Goal: Task Accomplishment & Management: Manage account settings

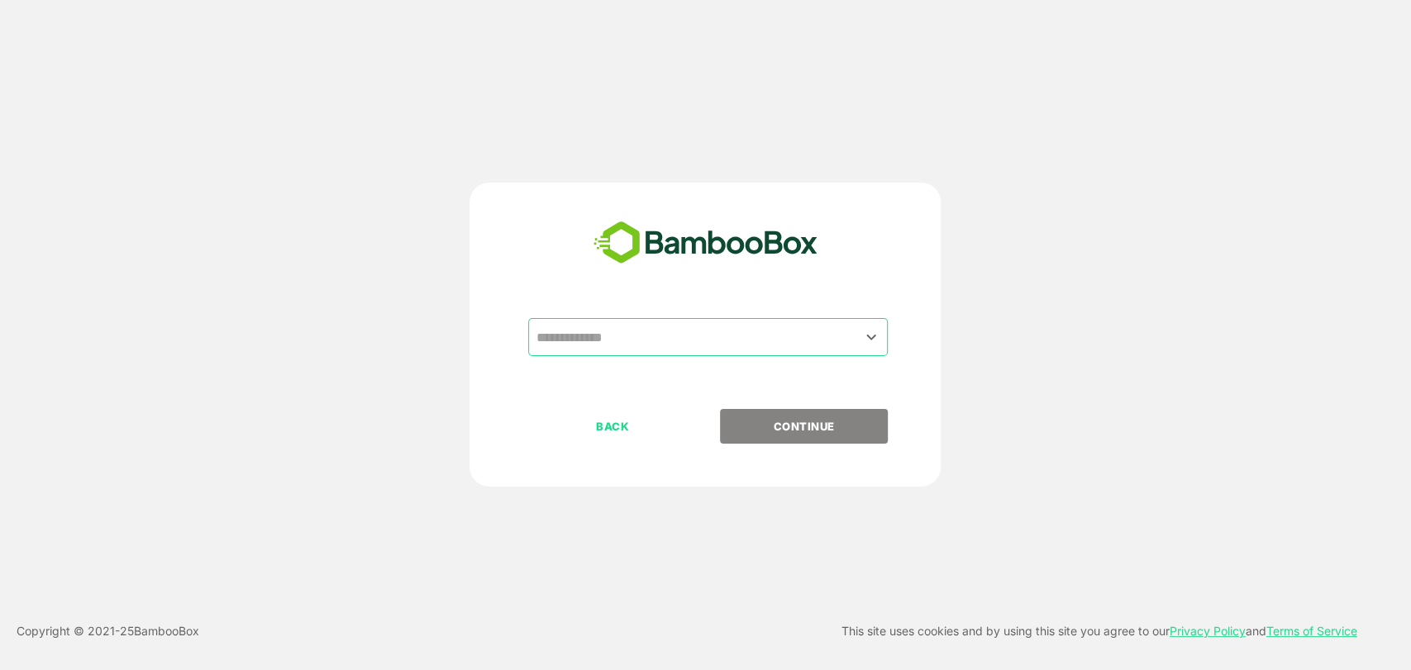
click at [665, 339] on input "text" at bounding box center [708, 337] width 353 height 31
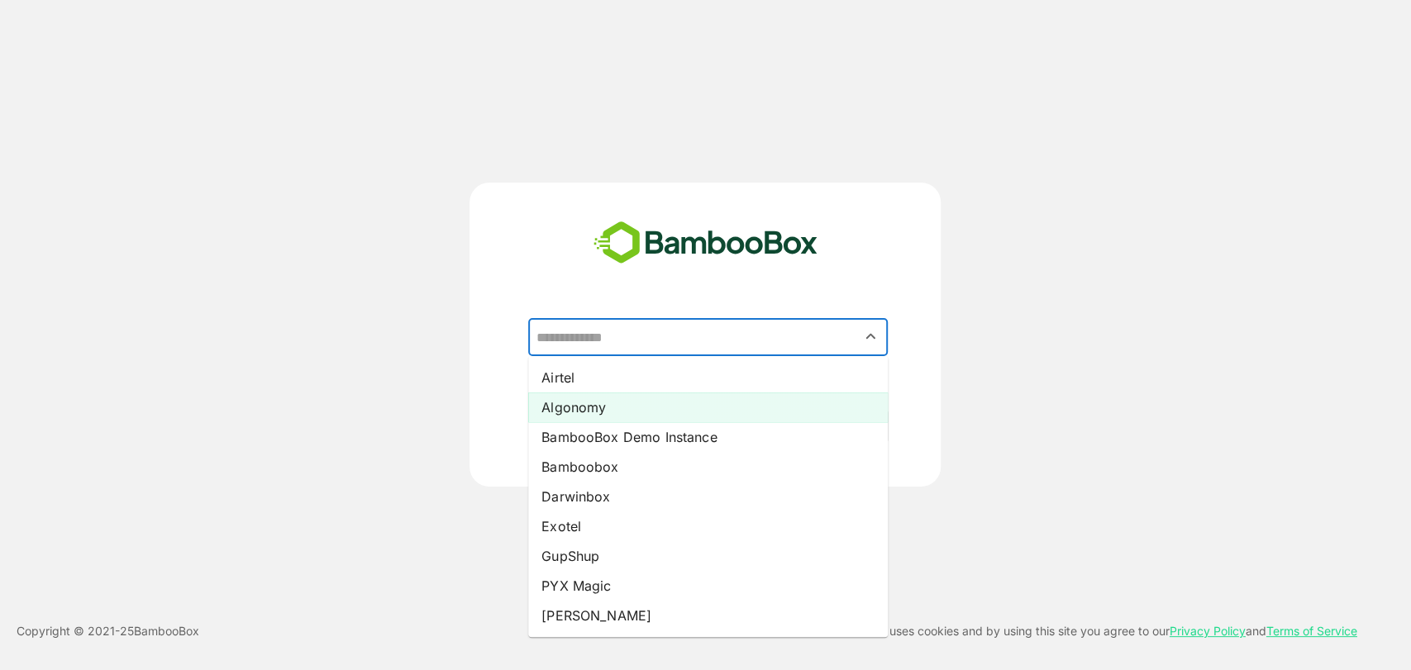
click at [584, 406] on li "Algonomy" at bounding box center [708, 408] width 360 height 30
type input "********"
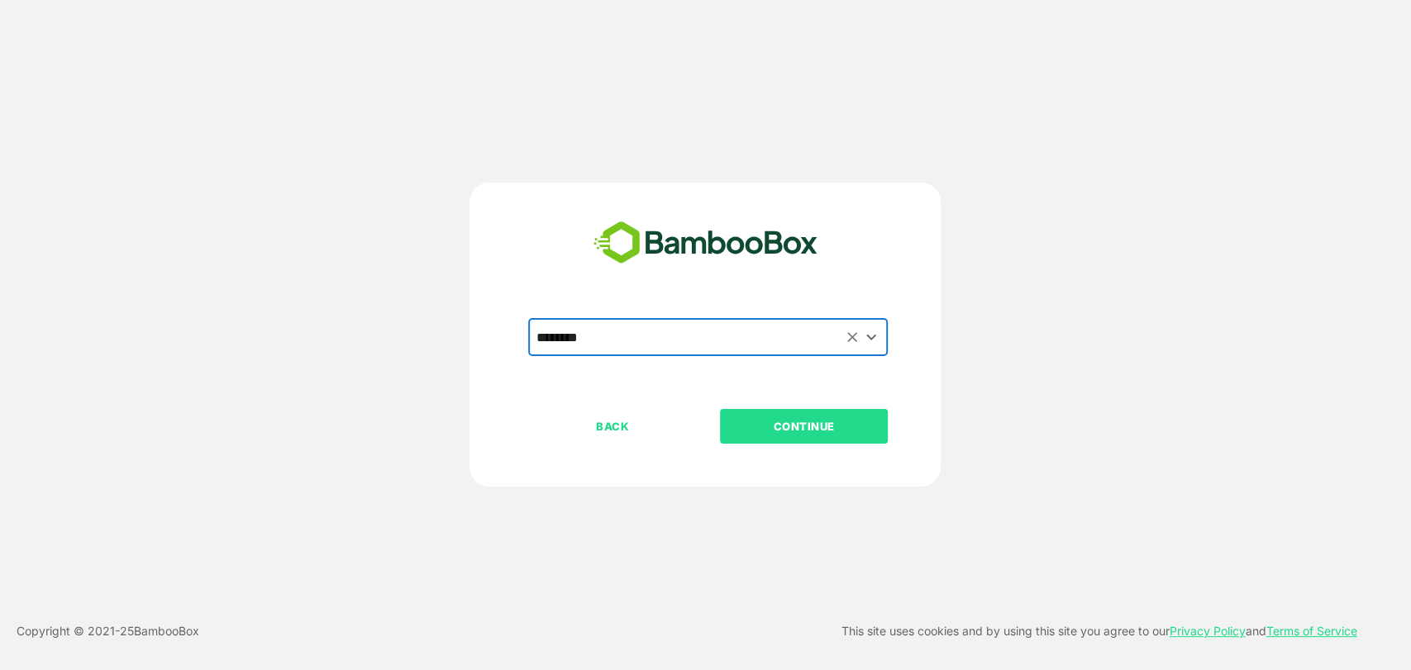
click at [802, 431] on p "CONTINUE" at bounding box center [804, 426] width 165 height 18
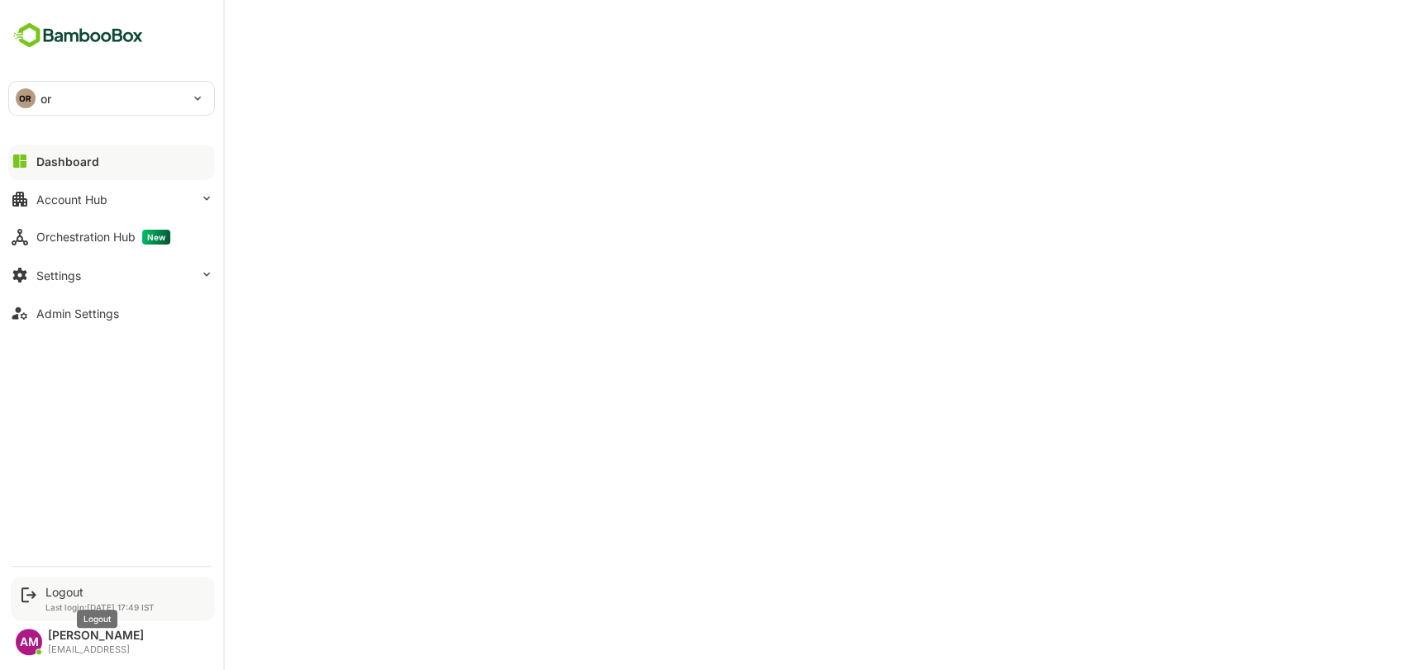
click at [71, 597] on div "Logout" at bounding box center [99, 592] width 109 height 14
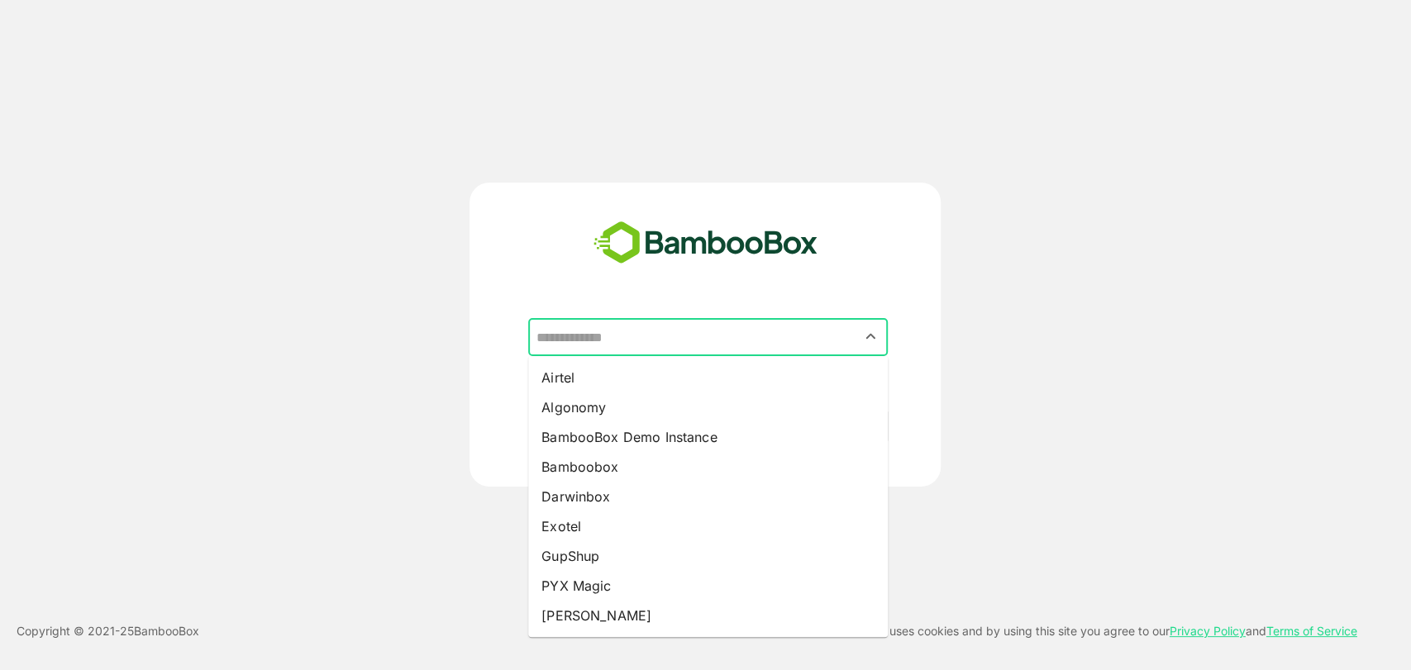
click at [689, 336] on input "text" at bounding box center [708, 337] width 353 height 31
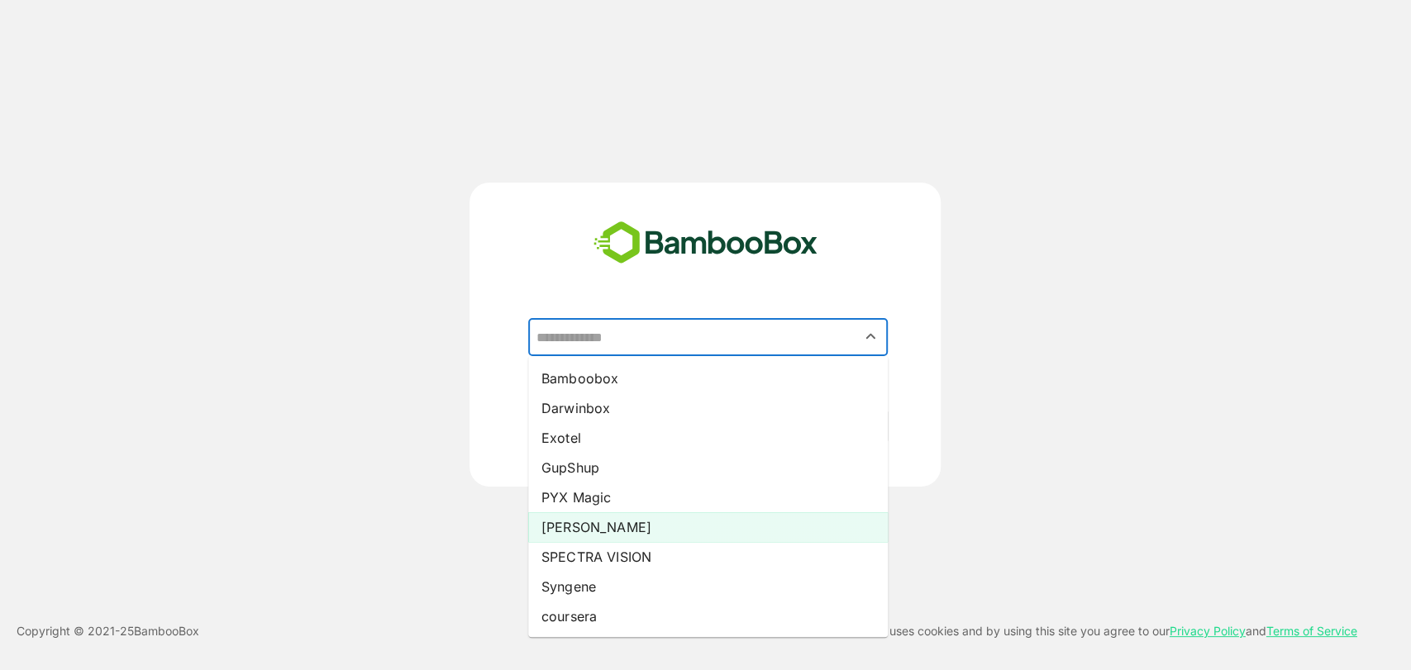
click at [580, 530] on li "[PERSON_NAME]" at bounding box center [708, 528] width 360 height 30
type input "*****"
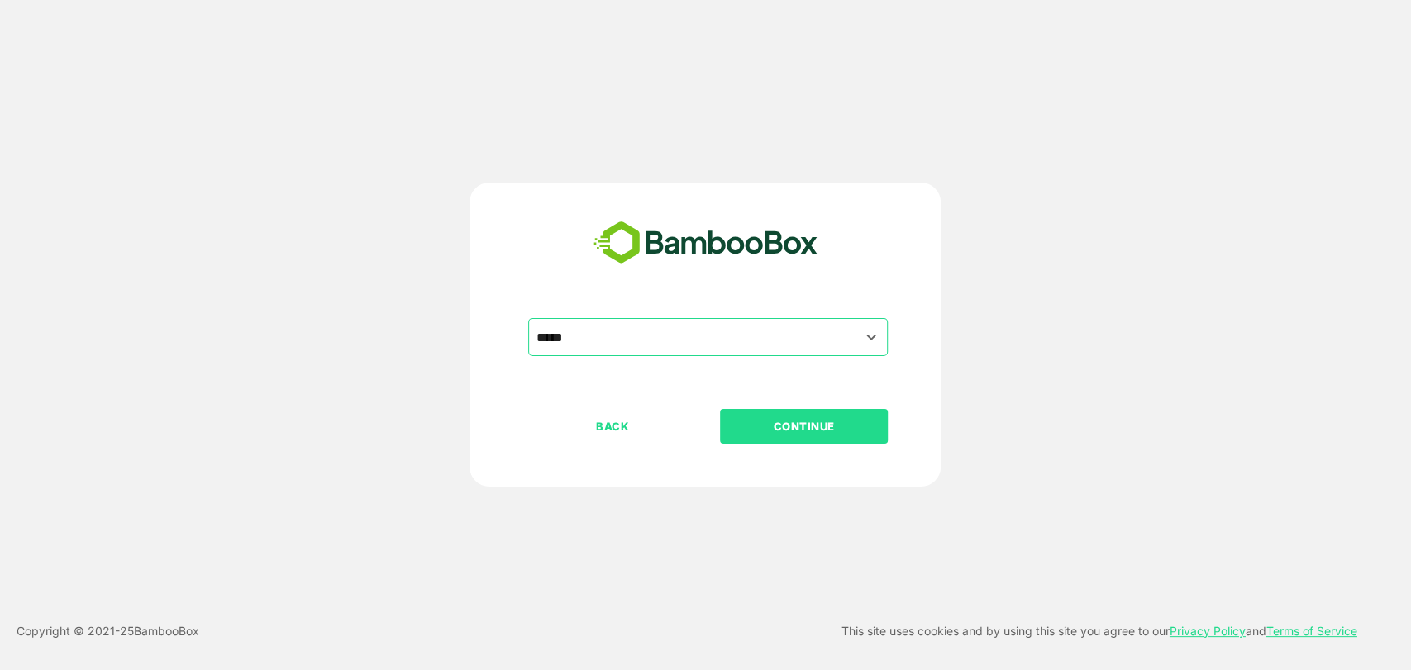
click at [802, 413] on button "CONTINUE" at bounding box center [804, 426] width 168 height 35
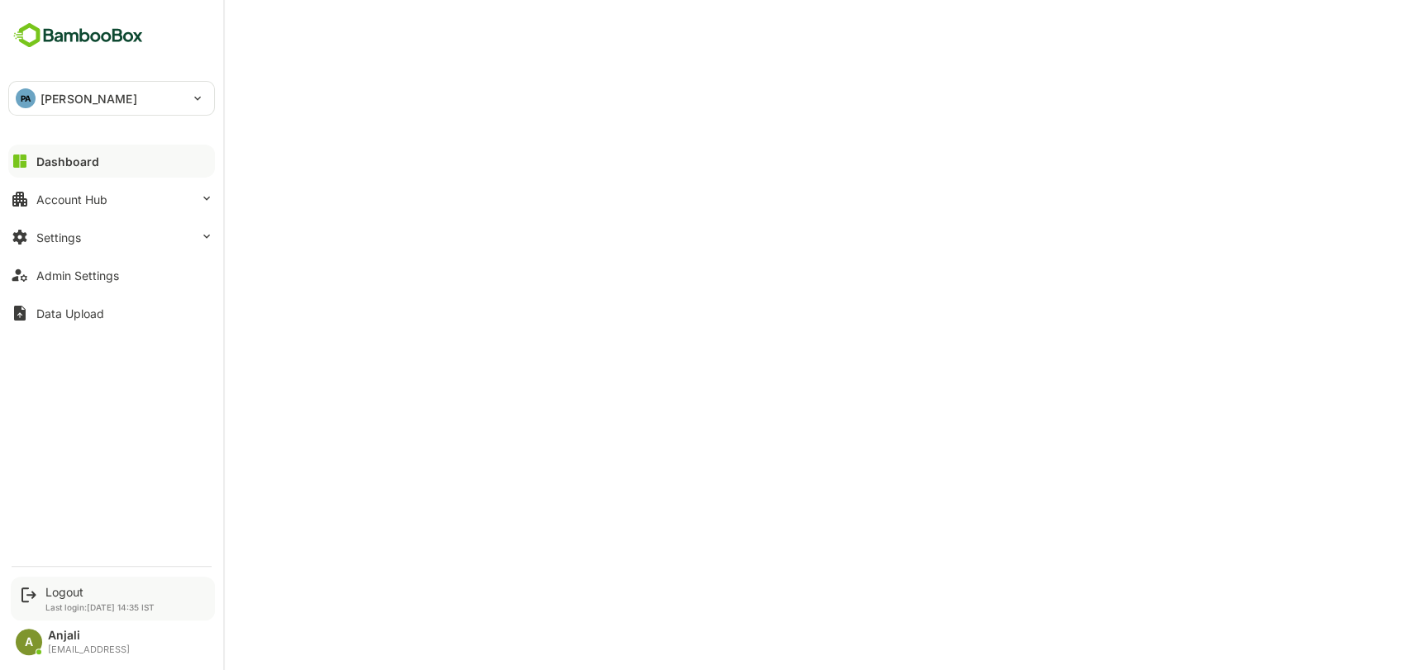
click at [71, 599] on div "Logout Last login: [DATE] 14:35 IST" at bounding box center [99, 598] width 109 height 27
click at [66, 593] on div "Logout" at bounding box center [99, 592] width 109 height 14
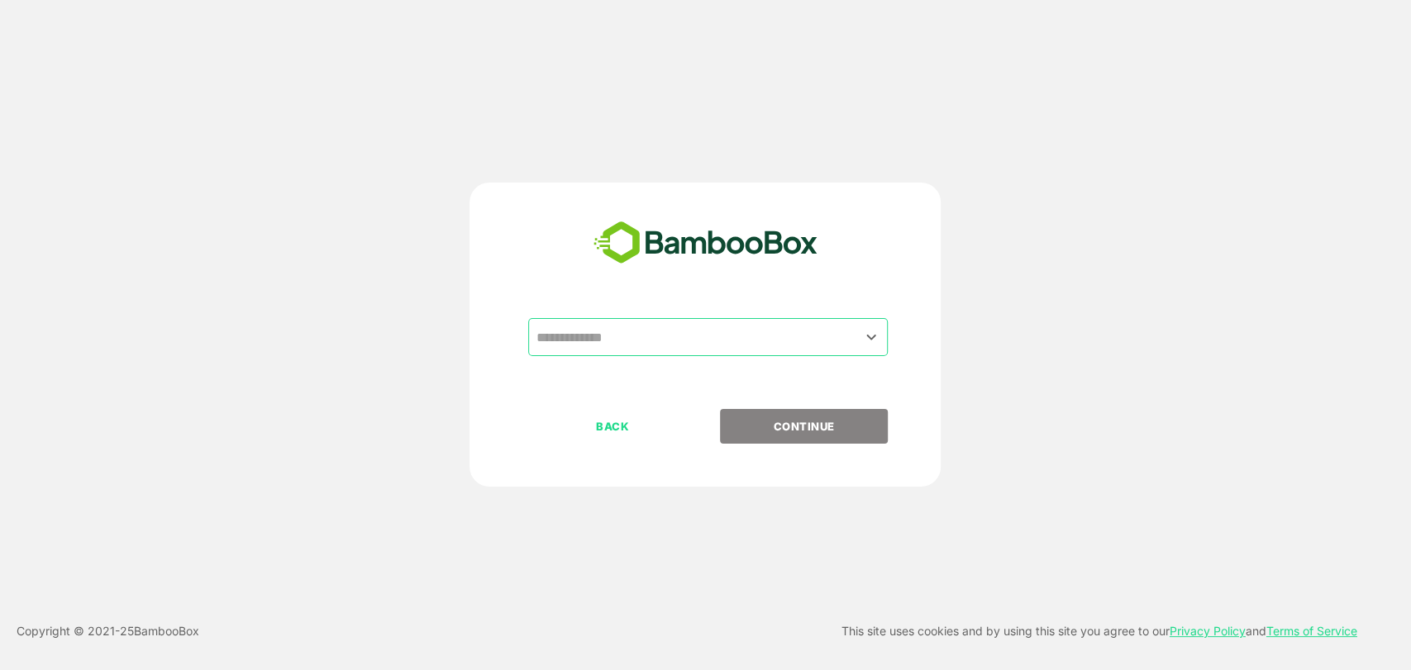
click at [652, 326] on input "text" at bounding box center [708, 337] width 353 height 31
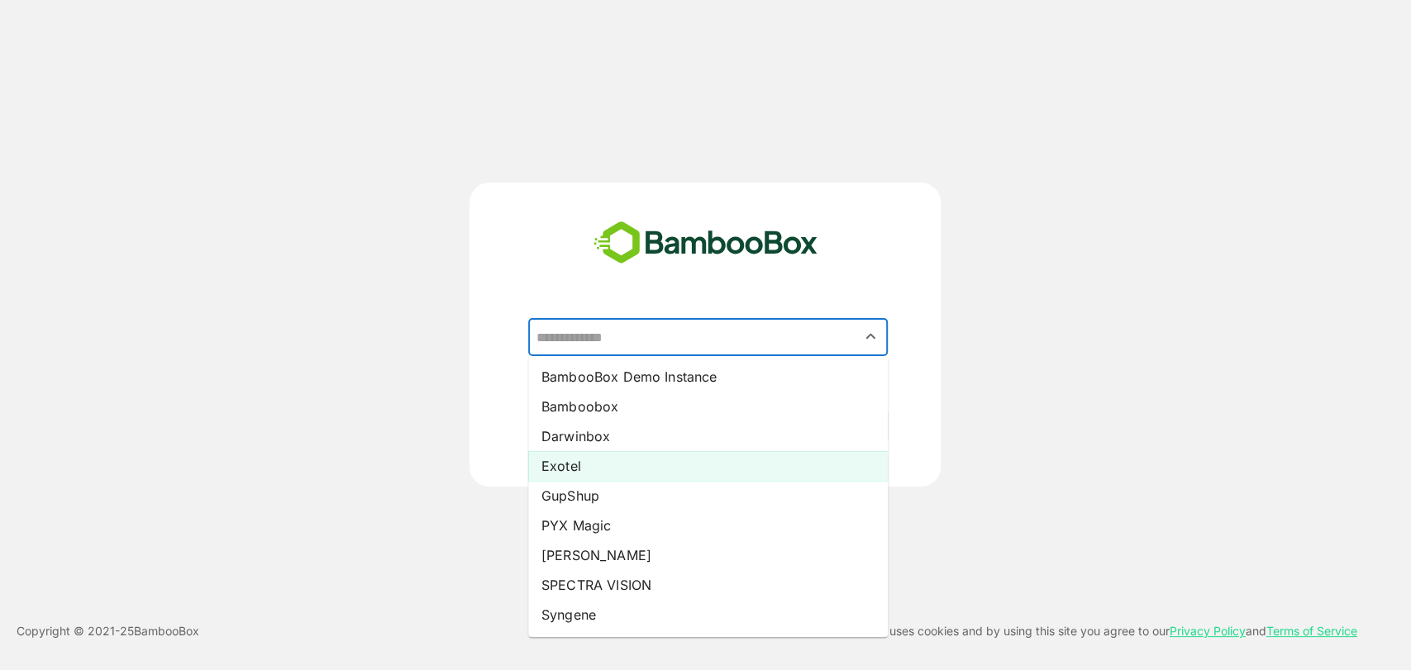
scroll to position [88, 0]
